Goal: Check status

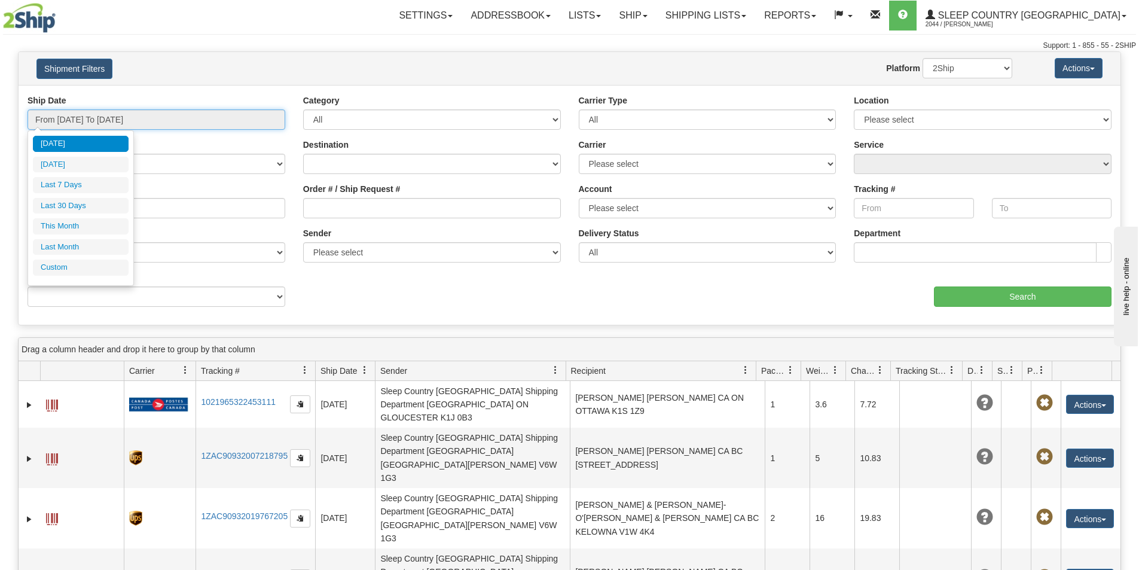
click at [186, 115] on input "From [DATE] To [DATE]" at bounding box center [156, 119] width 258 height 20
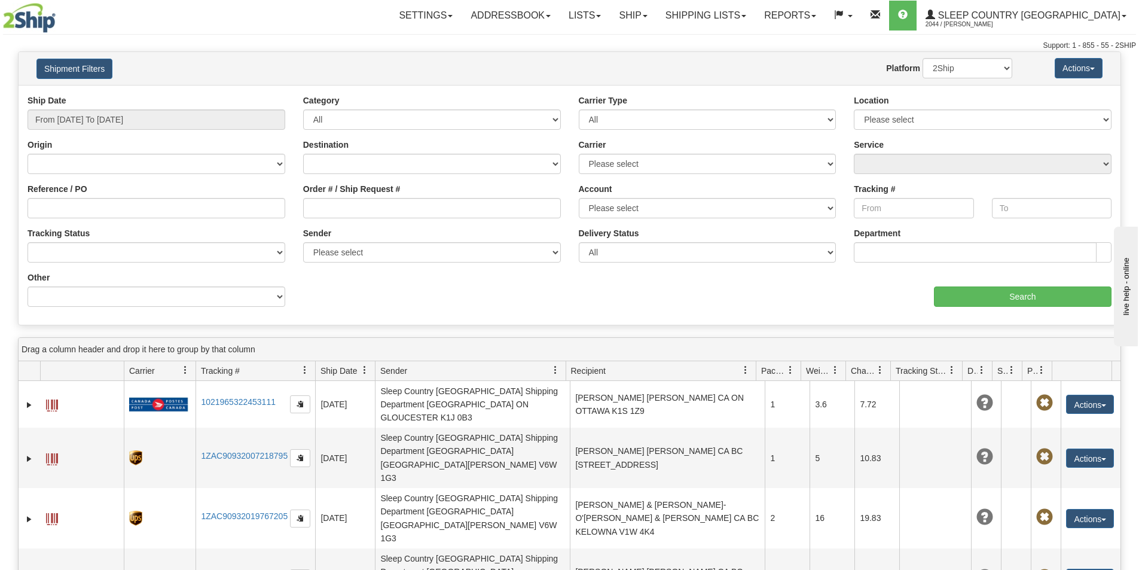
drag, startPoint x: 485, startPoint y: 62, endPoint x: 766, endPoint y: 69, distance: 281.0
click at [491, 63] on div "Website Agent Nothing selected Client User Platform 2Ship Imported" at bounding box center [614, 68] width 813 height 20
click at [746, 15] on span at bounding box center [743, 16] width 5 height 2
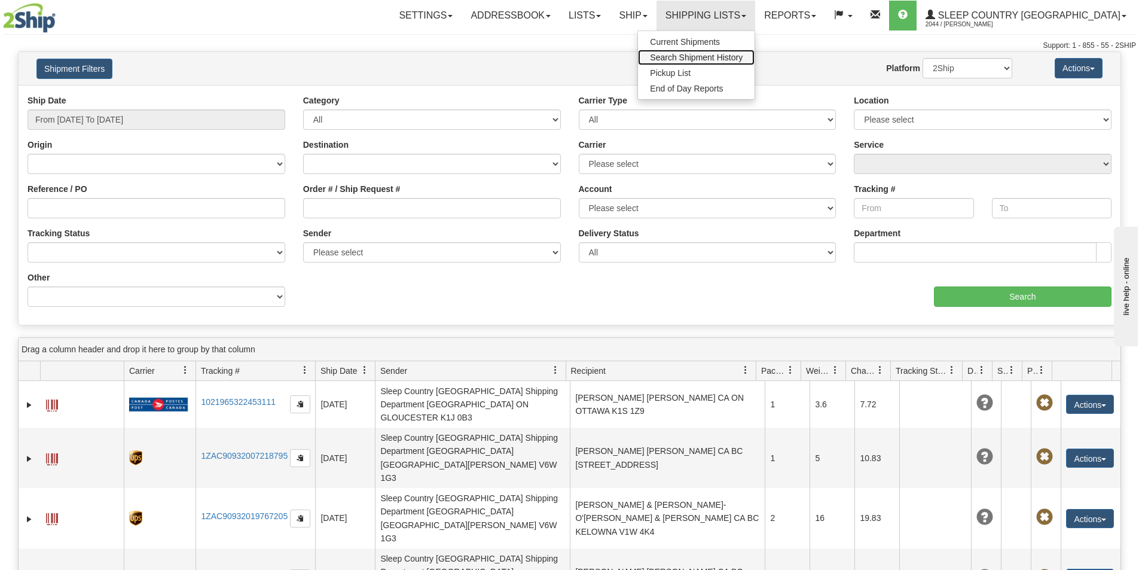
click at [742, 59] on span "Search Shipment History" at bounding box center [696, 58] width 93 height 10
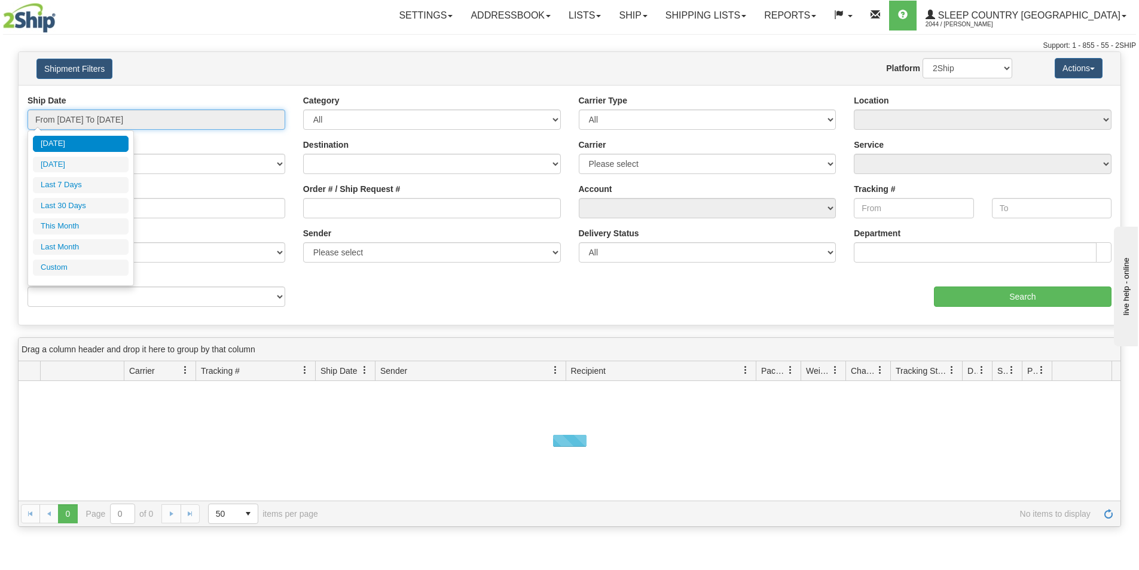
click at [257, 121] on input "From [DATE] To [DATE]" at bounding box center [156, 119] width 258 height 20
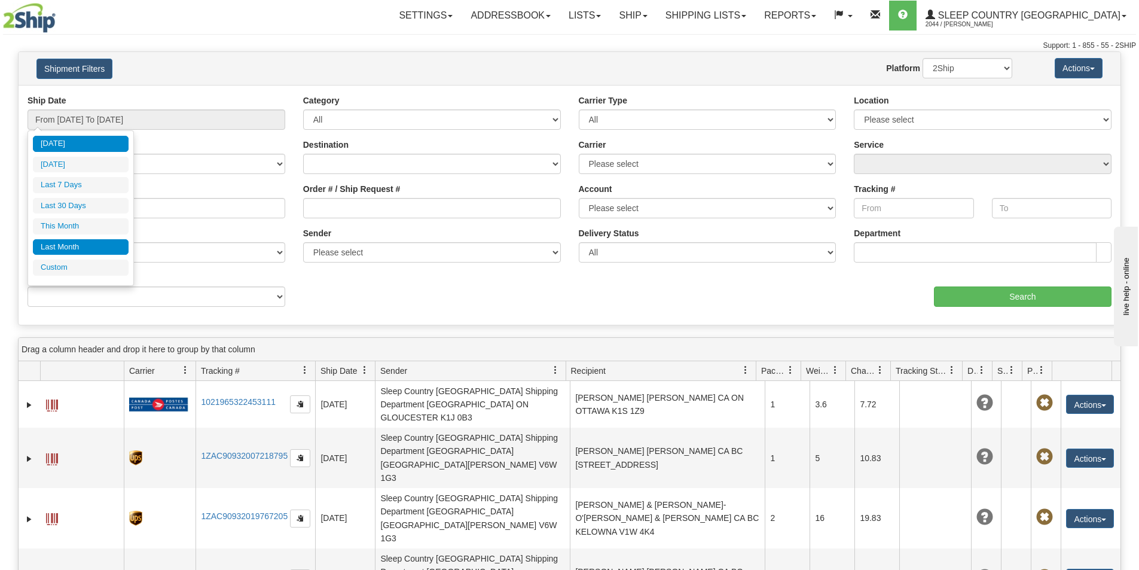
click at [78, 244] on li "Last Month" at bounding box center [81, 247] width 96 height 16
type input "From [DATE] To [DATE]"
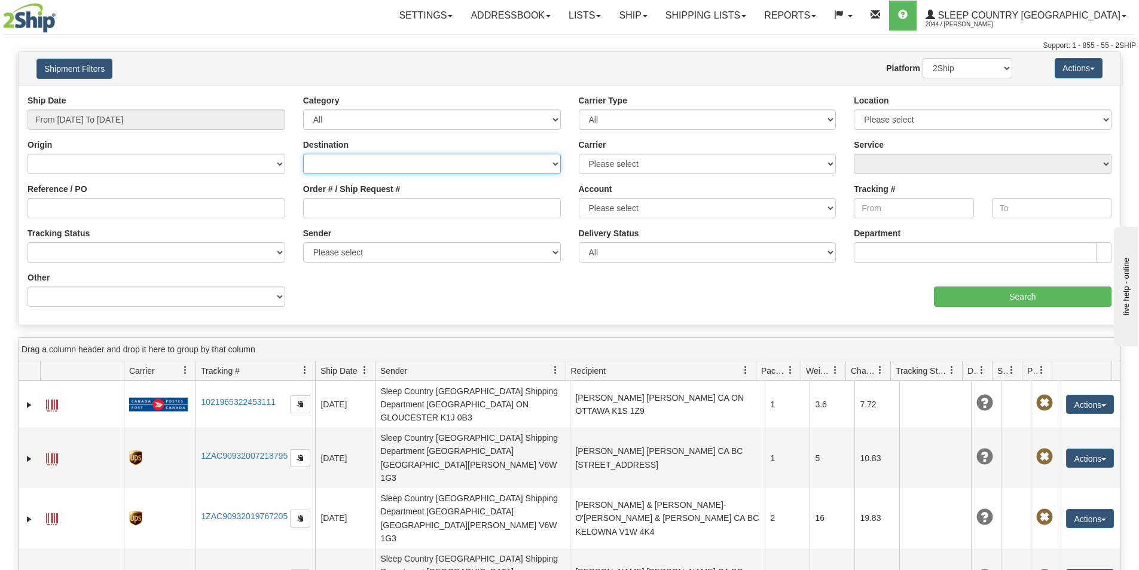
click at [313, 161] on select "[GEOGRAPHIC_DATA] [GEOGRAPHIC_DATA] [GEOGRAPHIC_DATA] [US_STATE] [GEOGRAPHIC_DA…" at bounding box center [432, 164] width 258 height 20
click at [324, 160] on select "[GEOGRAPHIC_DATA] [GEOGRAPHIC_DATA] [GEOGRAPHIC_DATA] [US_STATE] [GEOGRAPHIC_DA…" at bounding box center [432, 164] width 258 height 20
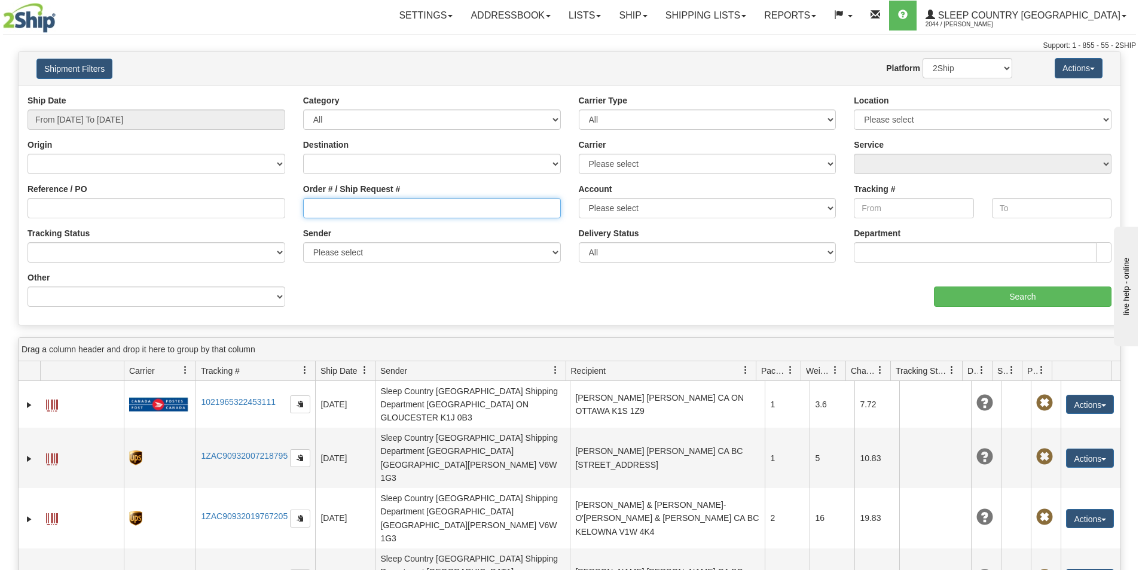
click at [307, 200] on input "Order # / Ship Request #" at bounding box center [432, 208] width 258 height 20
paste input "9000I015024"
type input "9000I015024"
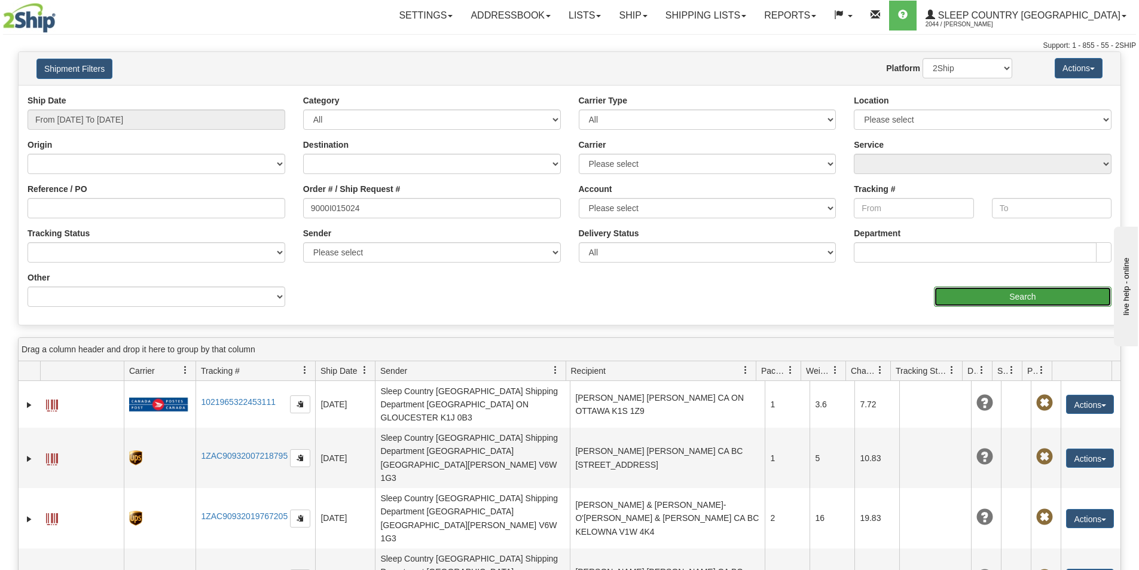
click at [961, 298] on input "Search" at bounding box center [1023, 296] width 178 height 20
